Goal: Information Seeking & Learning: Learn about a topic

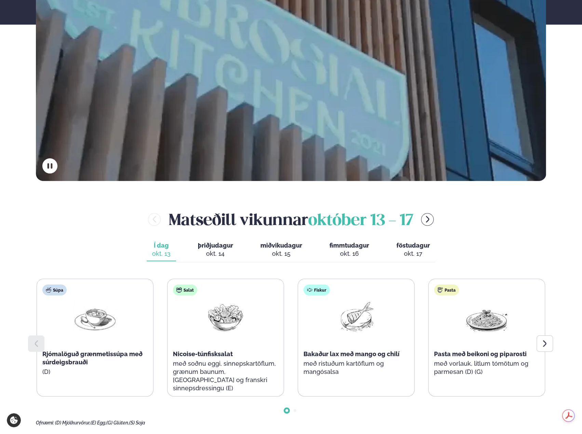
scroll to position [273, 0]
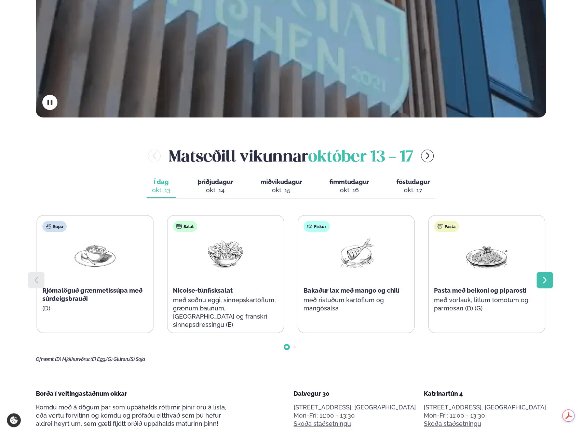
click at [544, 280] on icon at bounding box center [544, 280] width 8 height 8
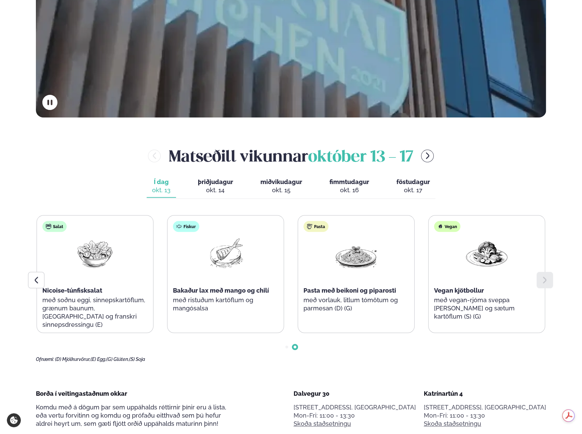
click at [544, 280] on icon at bounding box center [544, 280] width 8 height 8
click at [223, 184] on span "þriðjudagur" at bounding box center [215, 181] width 35 height 7
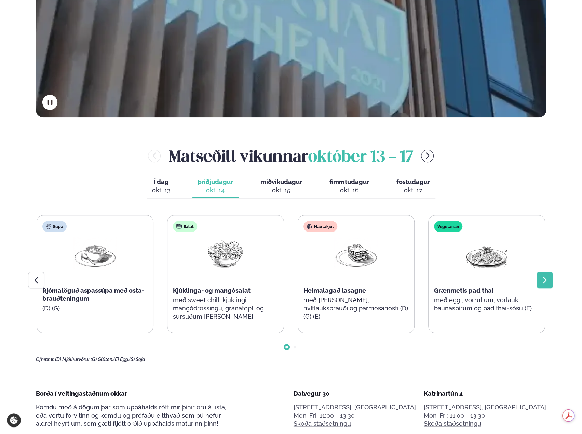
click at [543, 280] on icon at bounding box center [544, 280] width 8 height 8
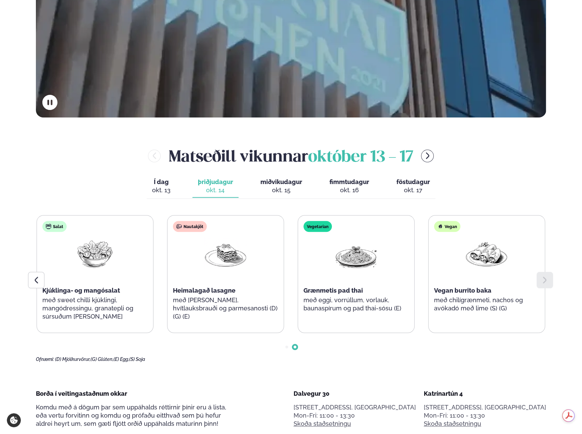
click at [543, 280] on icon at bounding box center [544, 280] width 8 height 8
click at [280, 185] on span "miðvikudagur" at bounding box center [281, 181] width 42 height 7
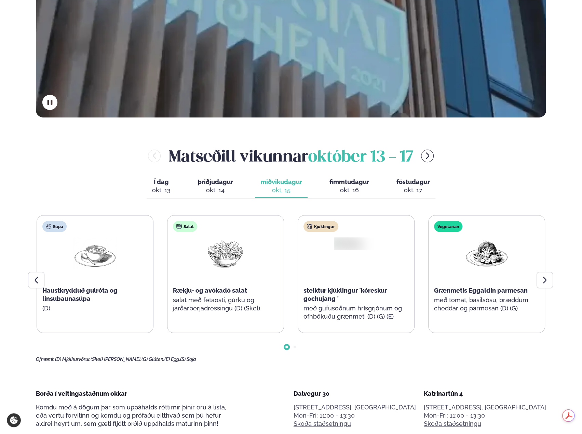
click at [280, 185] on span "miðvikudagur" at bounding box center [281, 181] width 42 height 7
click at [543, 281] on icon at bounding box center [544, 280] width 8 height 8
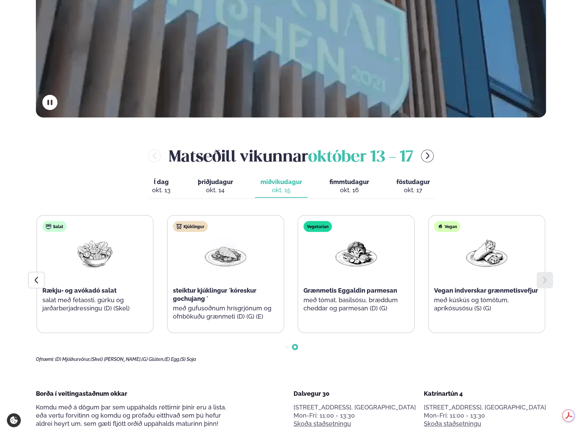
click at [347, 183] on span "fimmtudagur" at bounding box center [349, 181] width 40 height 7
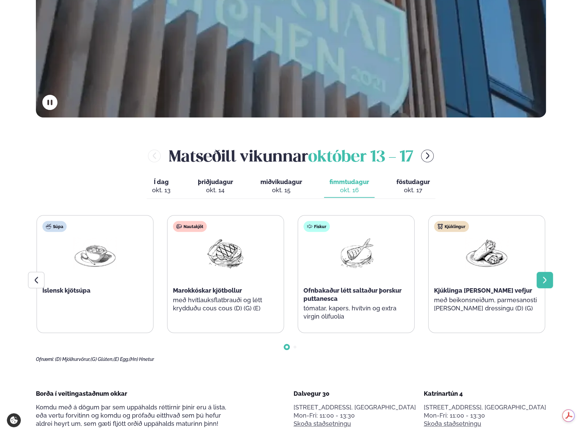
click at [550, 277] on div at bounding box center [544, 280] width 16 height 16
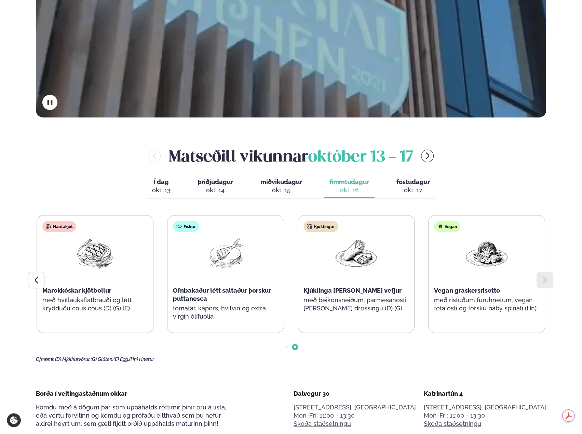
click at [550, 277] on div at bounding box center [544, 280] width 16 height 16
click at [419, 166] on div "[PERSON_NAME] [DATE] - [DATE]" at bounding box center [291, 156] width 510 height 22
click at [415, 180] on span "föstudagur" at bounding box center [412, 181] width 33 height 7
